Goal: Register for event/course

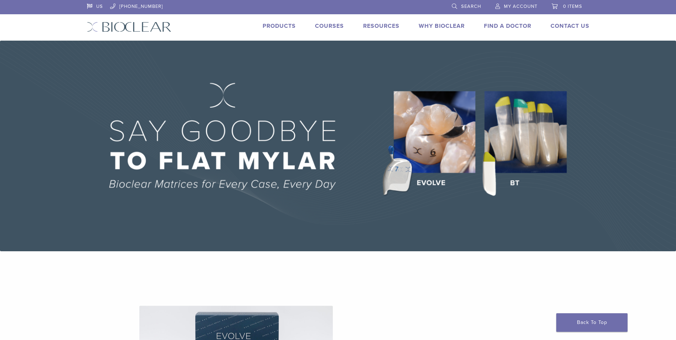
click at [323, 23] on link "Courses" at bounding box center [329, 25] width 29 height 7
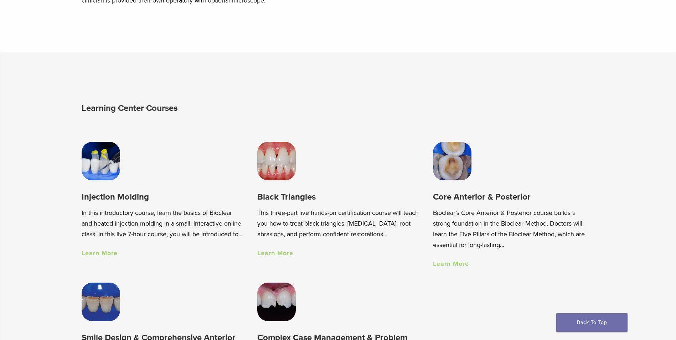
scroll to position [606, 0]
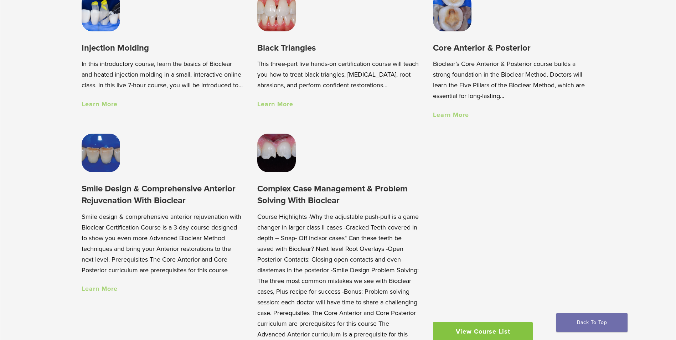
click at [463, 119] on link "Learn More" at bounding box center [451, 115] width 36 height 8
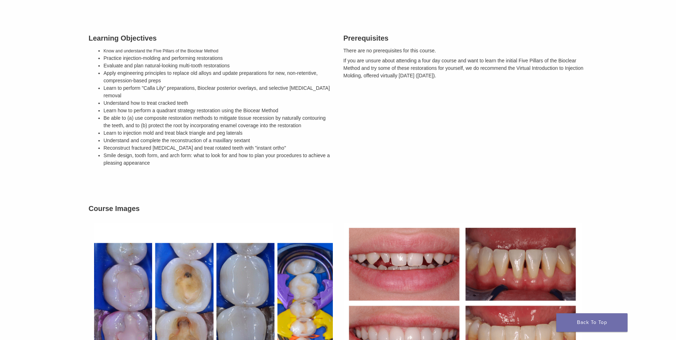
scroll to position [285, 0]
